Goal: Task Accomplishment & Management: Manage account settings

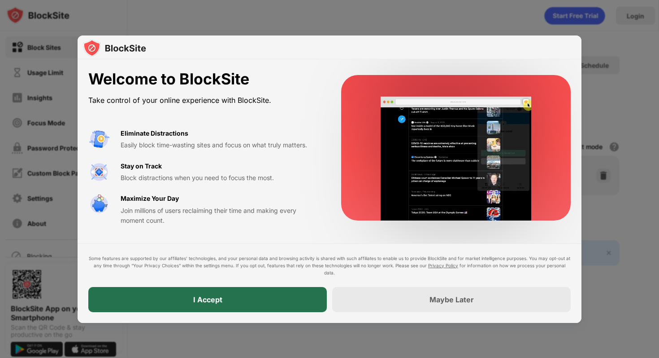
click at [313, 288] on div "I Accept" at bounding box center [207, 299] width 239 height 25
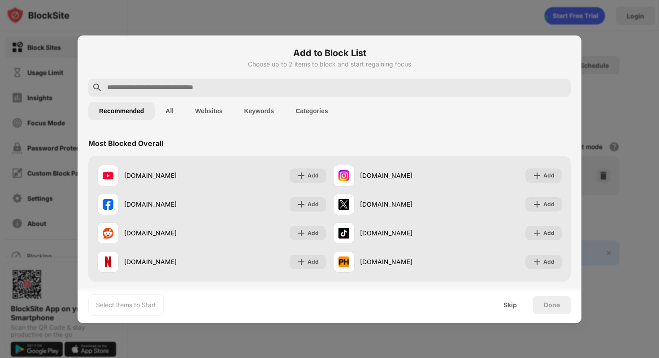
click at [453, 15] on div at bounding box center [329, 179] width 659 height 358
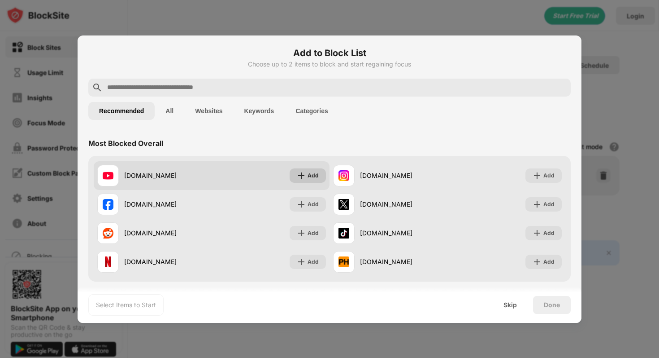
click at [304, 171] on img at bounding box center [301, 175] width 9 height 9
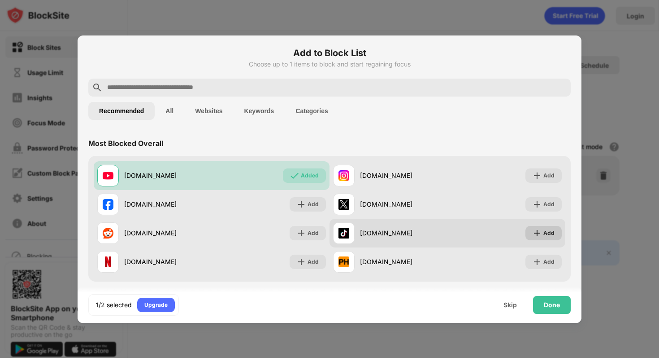
click at [543, 231] on div "Add" at bounding box center [544, 233] width 36 height 14
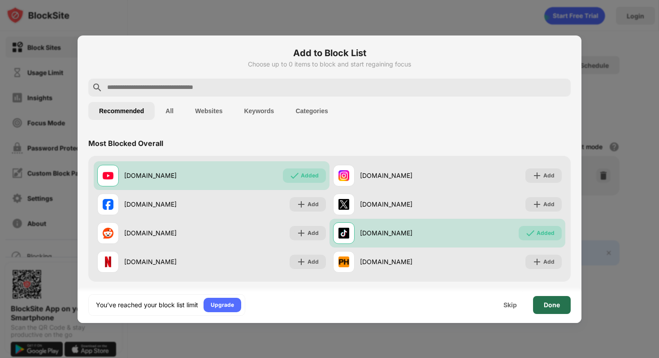
drag, startPoint x: 560, startPoint y: 303, endPoint x: 564, endPoint y: 336, distance: 33.0
click at [563, 357] on div "Add to Block List Choose up to 0 items to block and start regaining focus Recom…" at bounding box center [329, 358] width 659 height 0
click at [551, 308] on div "Done" at bounding box center [552, 305] width 38 height 18
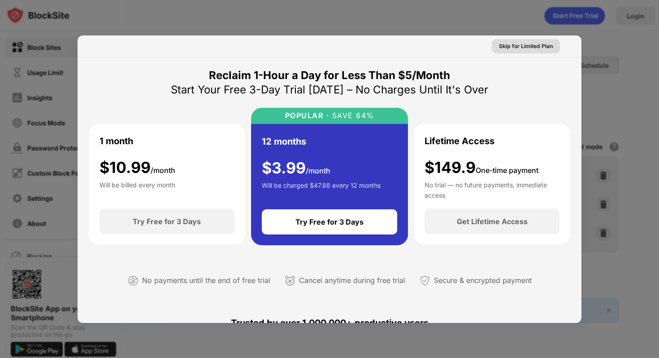
click at [554, 46] on div "Skip for Limited Plan" at bounding box center [526, 46] width 68 height 14
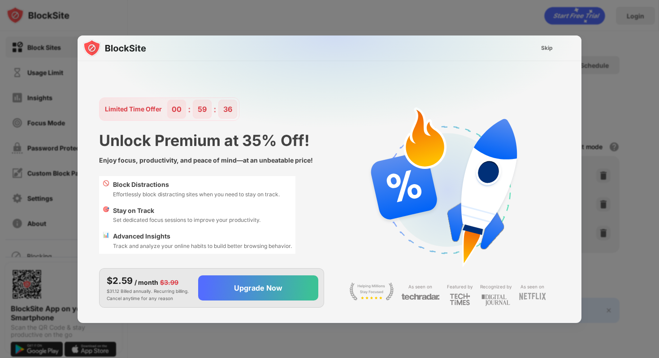
click at [550, 46] on div "Skip" at bounding box center [547, 48] width 12 height 9
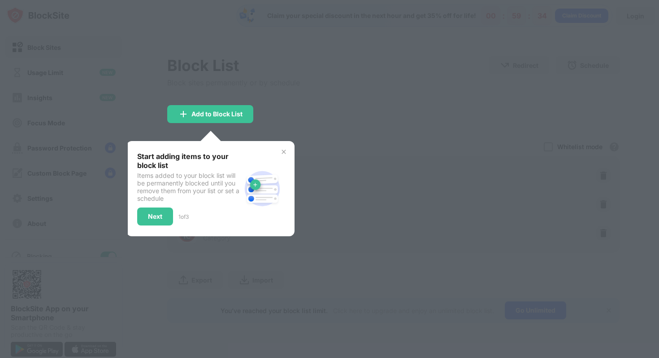
click at [285, 149] on img at bounding box center [283, 151] width 7 height 7
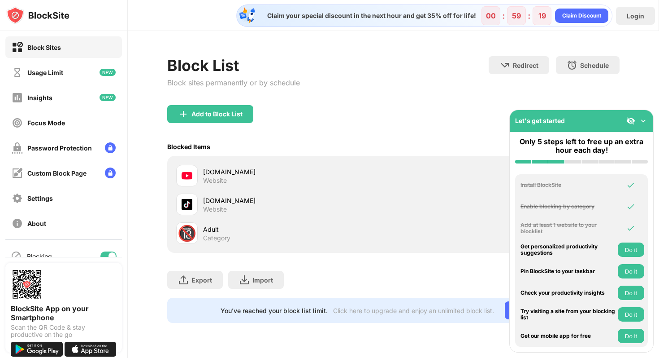
click at [633, 253] on button "Do it" at bounding box center [631, 249] width 26 height 14
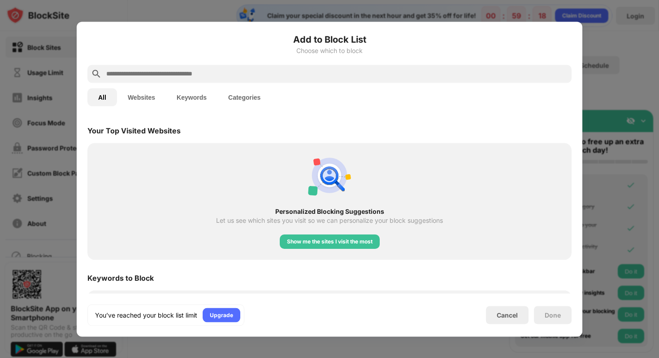
scroll to position [312, 0]
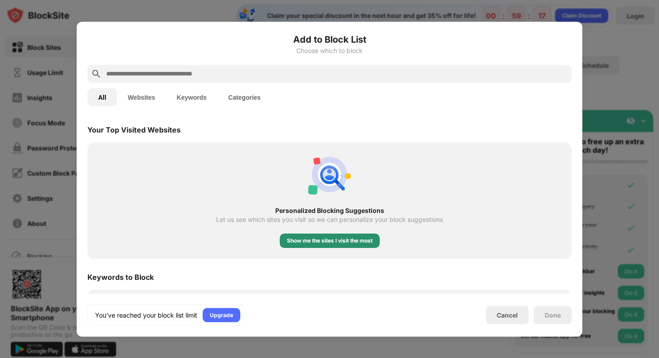
click at [356, 241] on div "Show me the sites I visit the most" at bounding box center [330, 240] width 86 height 9
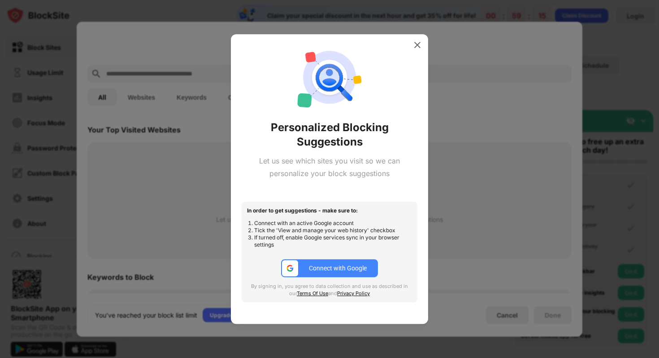
click at [331, 266] on div "Connect with Google" at bounding box center [338, 267] width 58 height 7
click at [416, 46] on img at bounding box center [417, 44] width 9 height 9
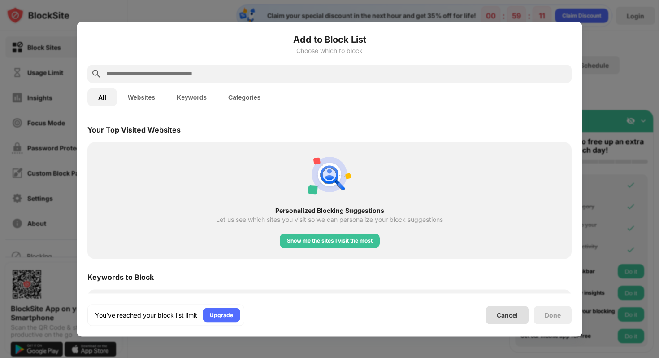
click at [506, 317] on div "Cancel" at bounding box center [507, 315] width 21 height 8
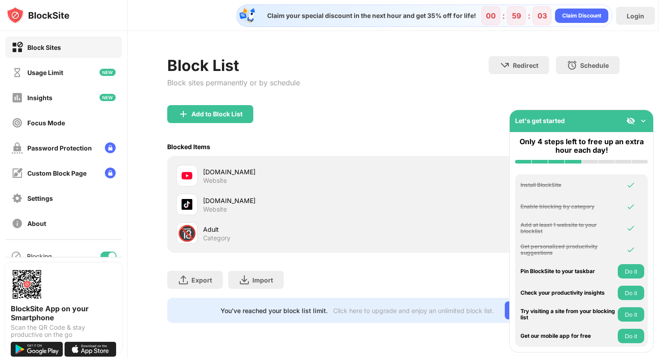
click at [630, 275] on button "Do it" at bounding box center [631, 271] width 26 height 14
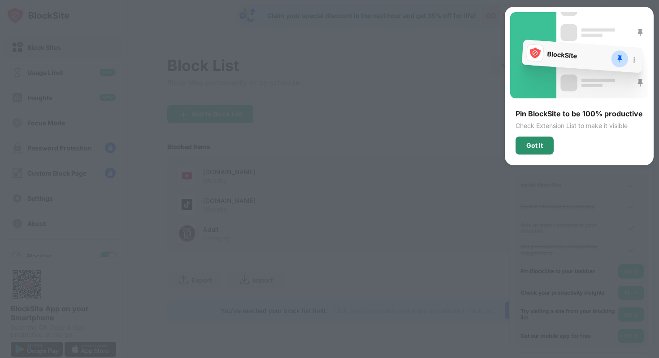
click at [541, 144] on div "Got It" at bounding box center [535, 145] width 17 height 7
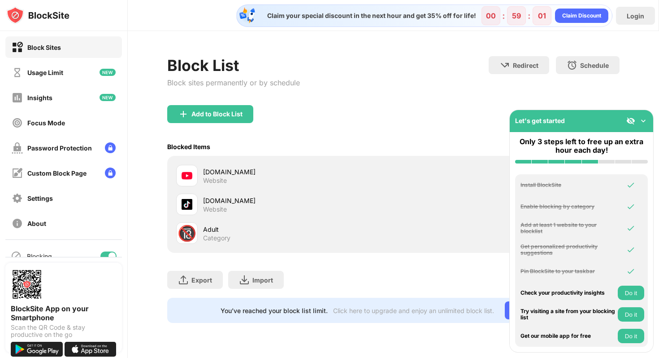
click at [639, 290] on button "Do it" at bounding box center [631, 292] width 26 height 14
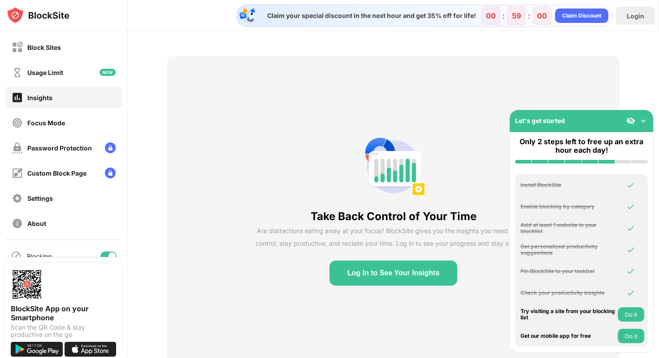
click at [391, 260] on button "Log In to See Your Insights" at bounding box center [394, 272] width 128 height 25
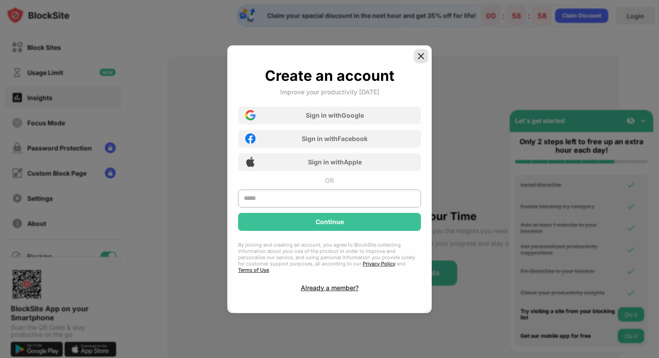
click at [419, 56] on img at bounding box center [421, 56] width 9 height 9
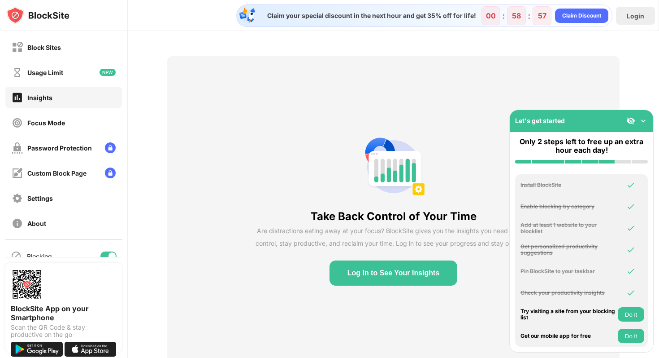
click at [628, 313] on button "Do it" at bounding box center [631, 314] width 26 height 14
click at [625, 332] on button "Do it" at bounding box center [631, 335] width 26 height 14
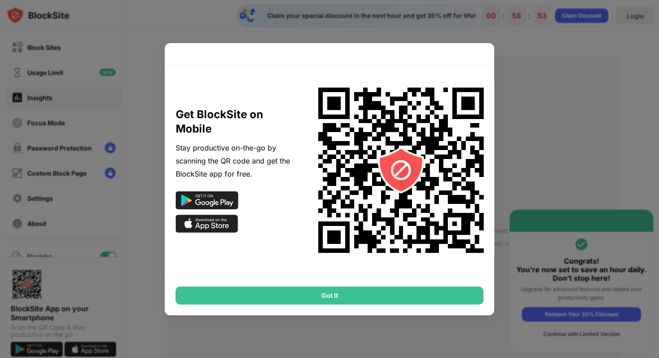
click at [421, 299] on div "Got It" at bounding box center [330, 295] width 308 height 18
